Goal: Find specific page/section: Find specific page/section

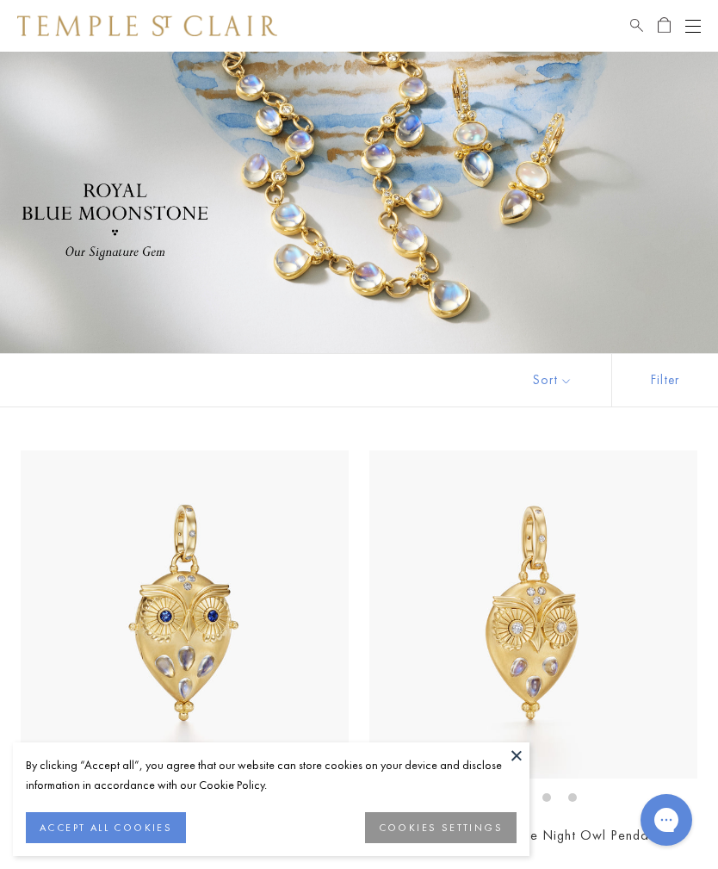
click at [519, 760] on button at bounding box center [517, 755] width 26 height 26
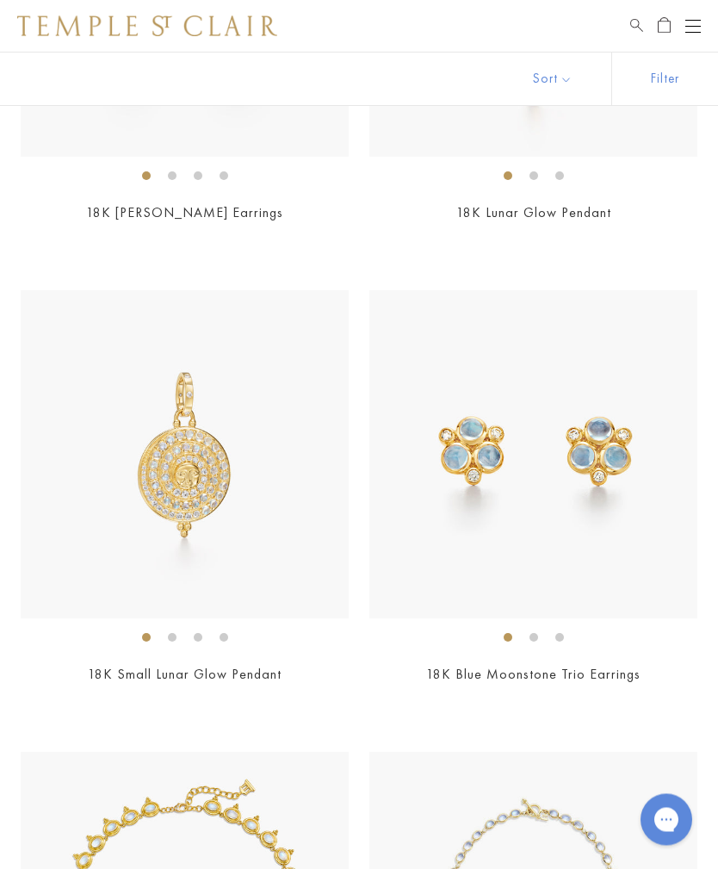
scroll to position [1151, 0]
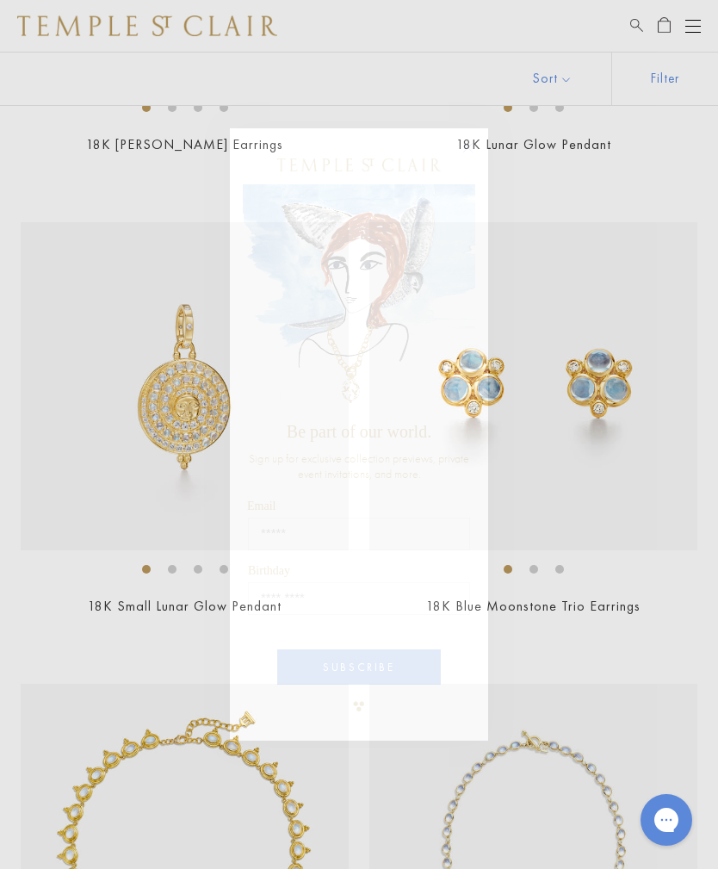
click at [472, 158] on circle "Close dialog" at bounding box center [468, 147] width 21 height 21
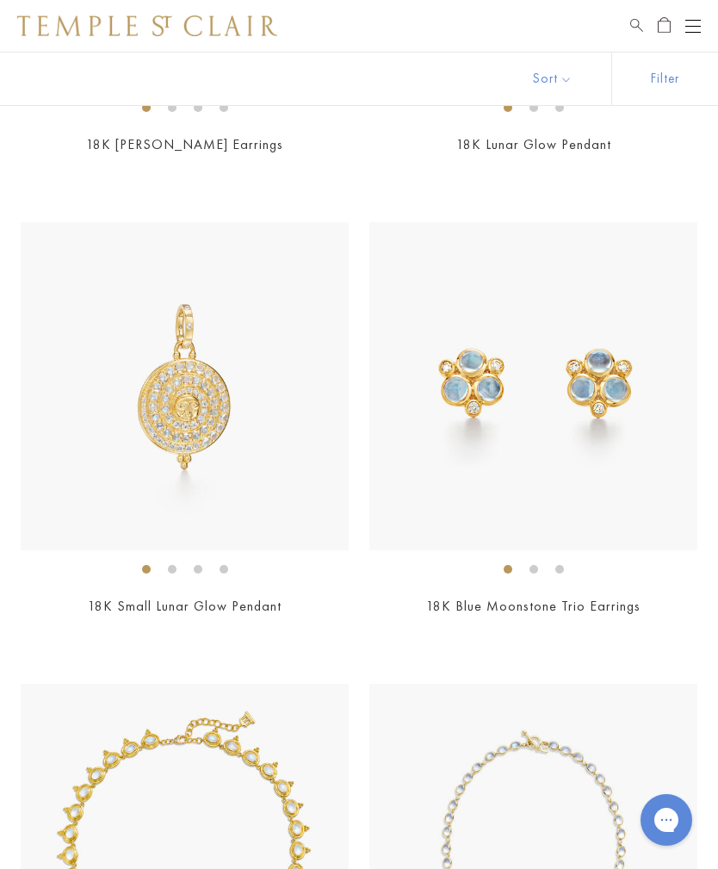
click at [698, 20] on div "Open navigation" at bounding box center [693, 20] width 16 height 1
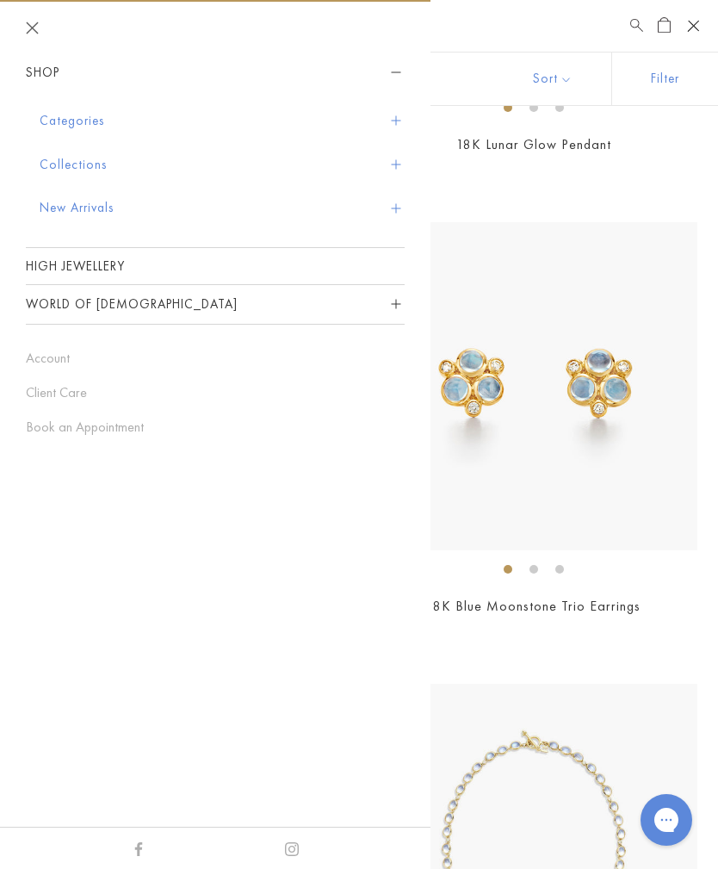
click at [94, 208] on button "New Arrivals" at bounding box center [222, 208] width 365 height 44
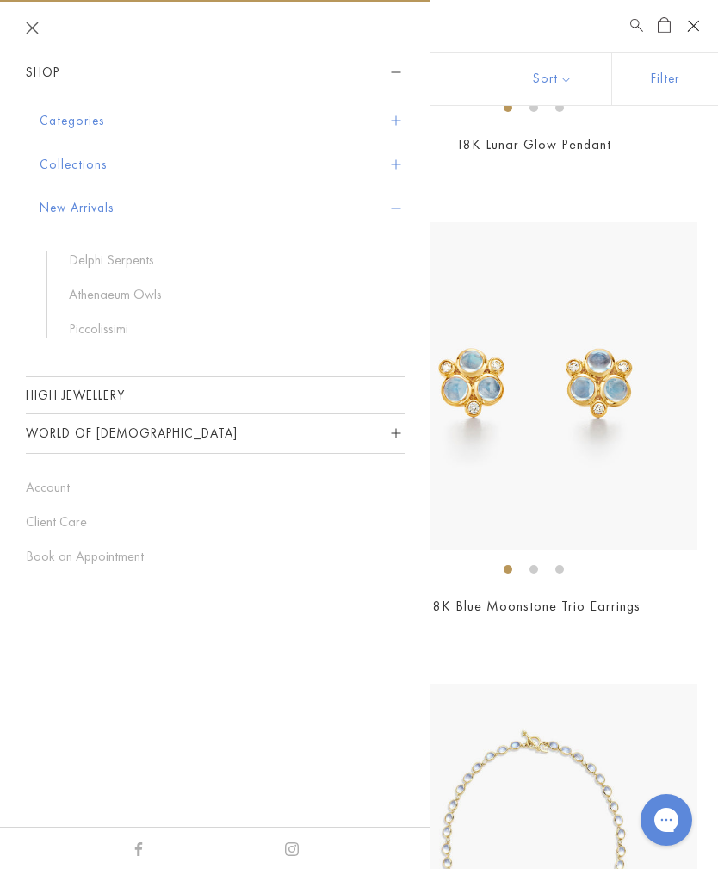
click at [94, 210] on button "New Arrivals" at bounding box center [222, 208] width 365 height 44
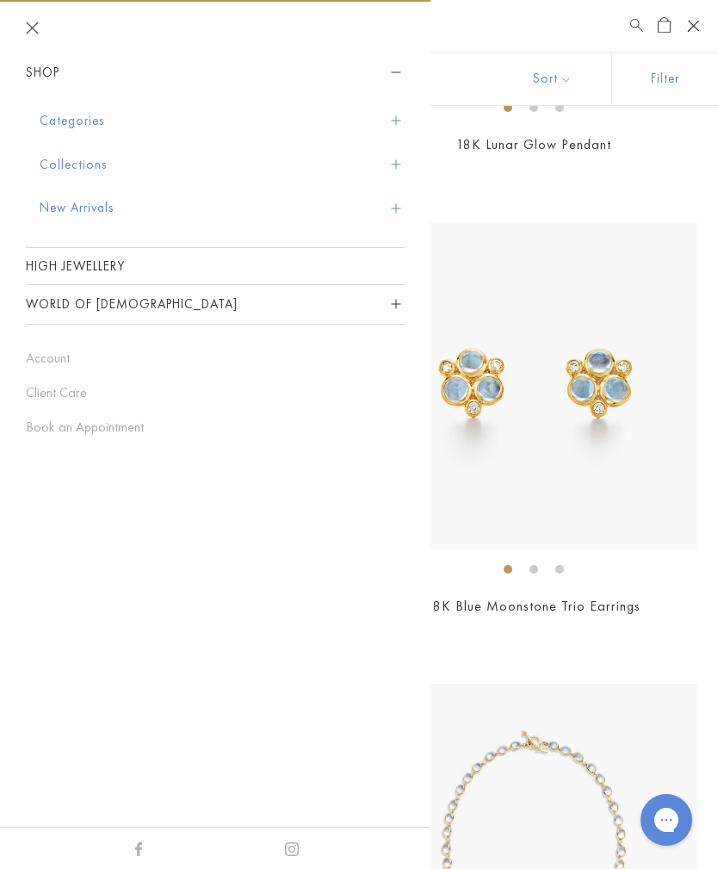
click at [102, 209] on button "New Arrivals" at bounding box center [222, 208] width 365 height 44
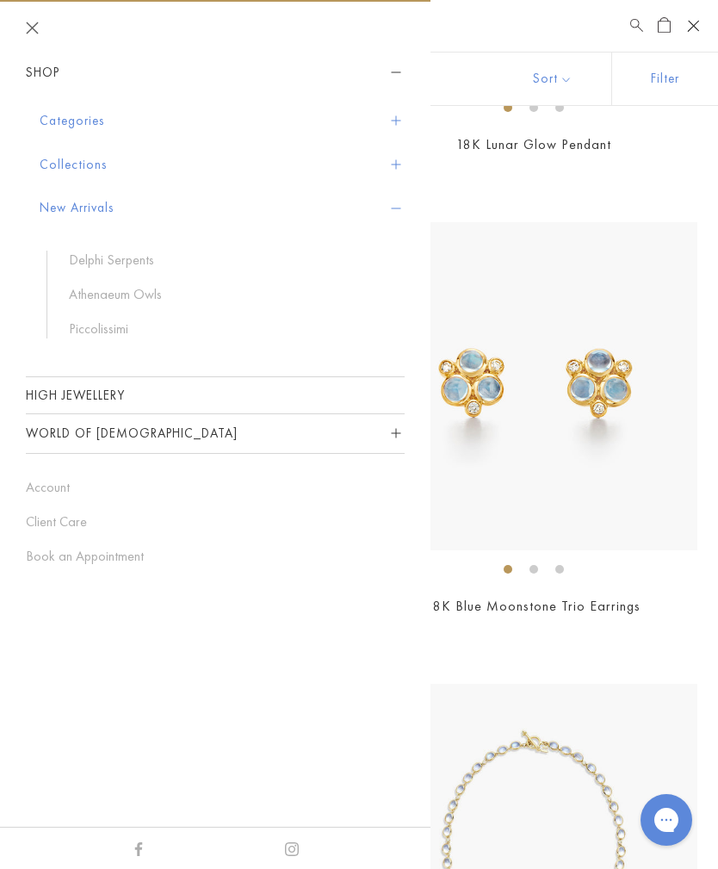
click at [106, 325] on link "Piccolissimi" at bounding box center [228, 328] width 319 height 19
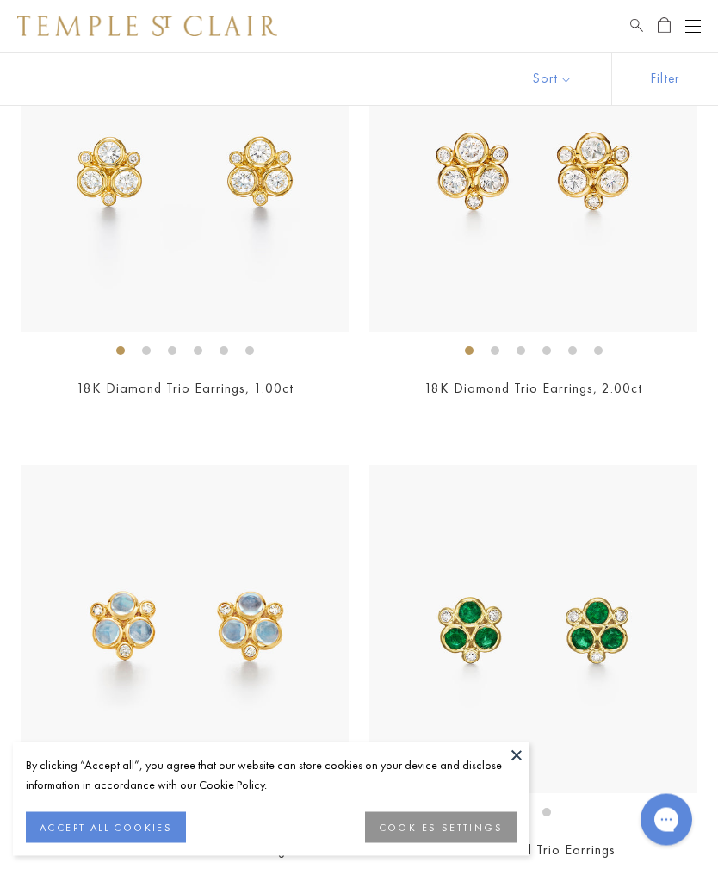
scroll to position [3219, 0]
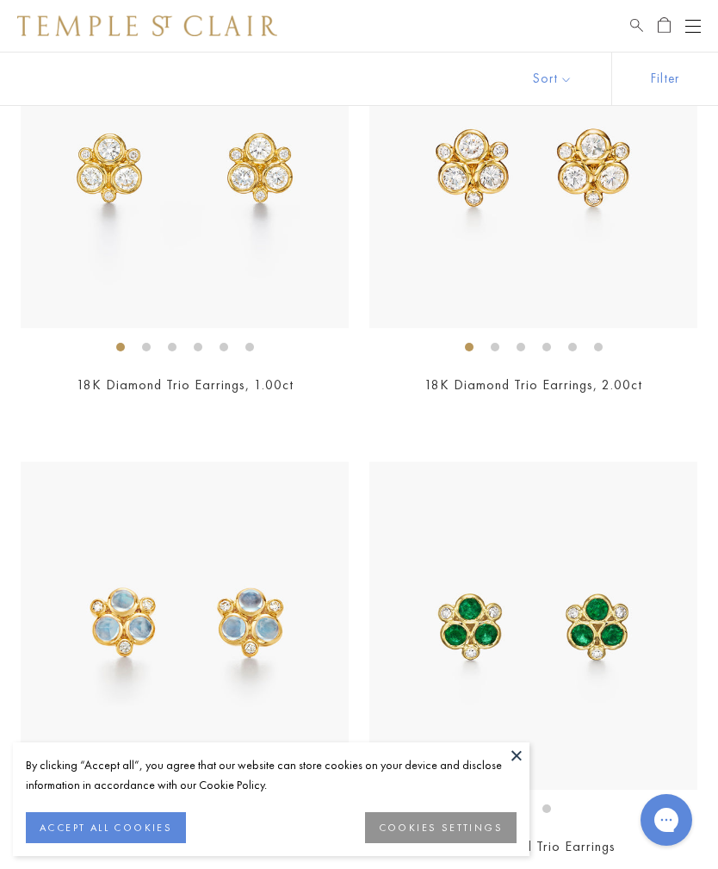
click at [698, 28] on button "Open navigation" at bounding box center [693, 26] width 16 height 21
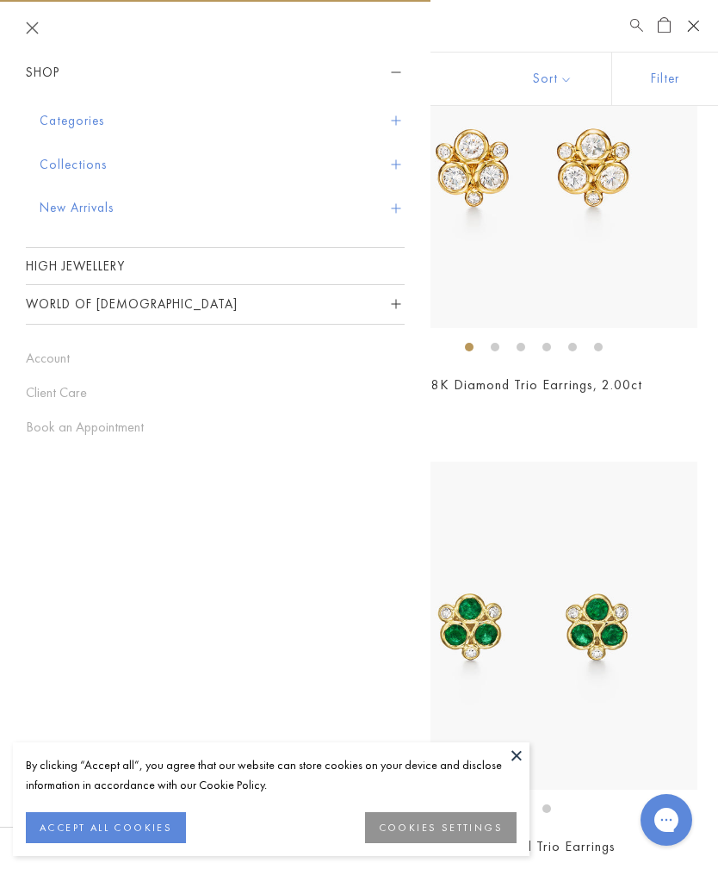
click at [399, 114] on button "Categories" at bounding box center [222, 121] width 365 height 44
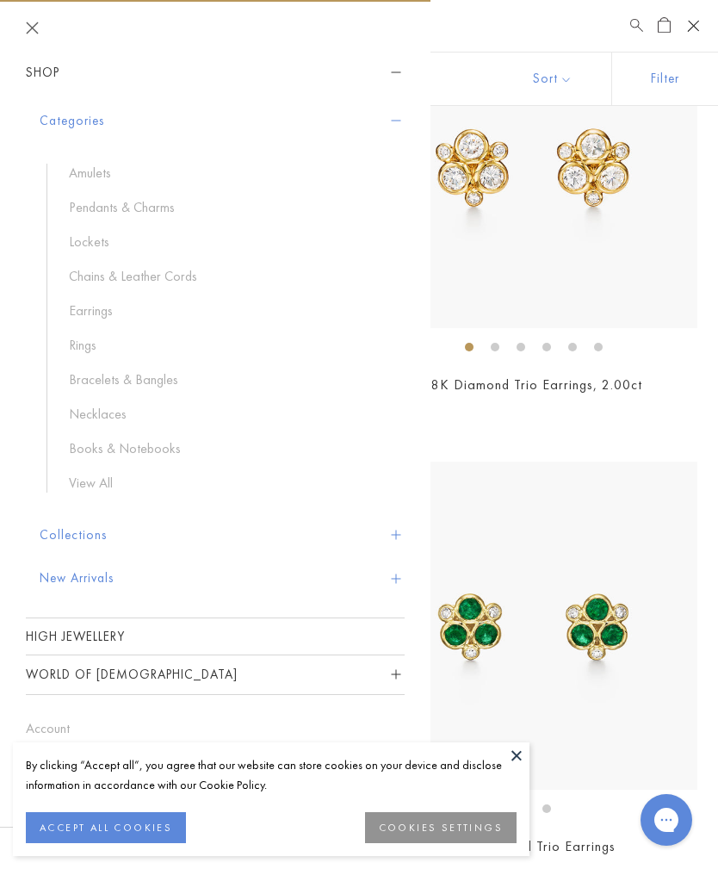
click at [87, 344] on link "Rings" at bounding box center [228, 345] width 319 height 19
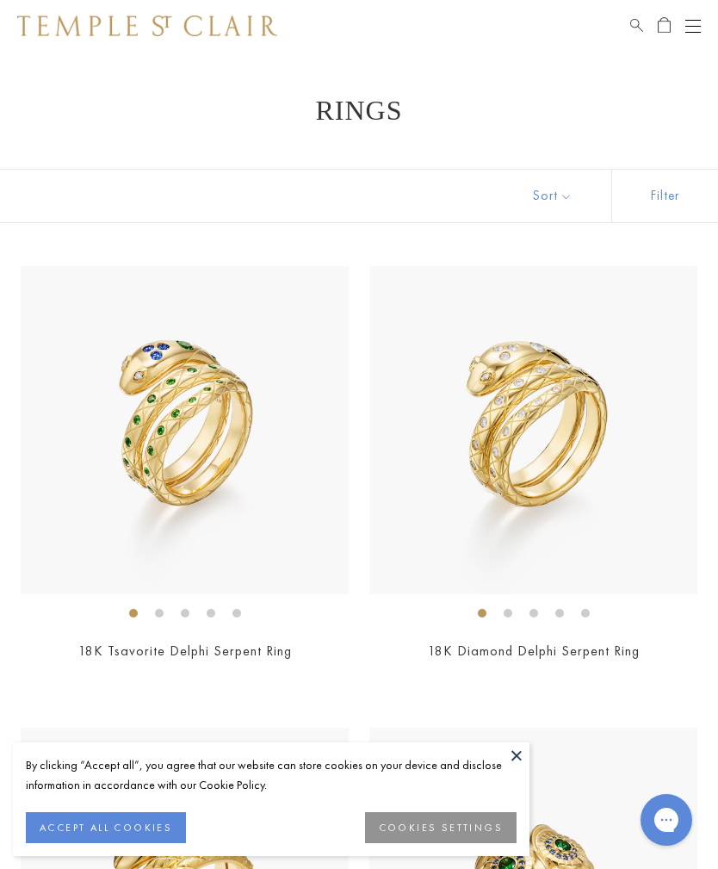
click at [517, 760] on button at bounding box center [517, 755] width 26 height 26
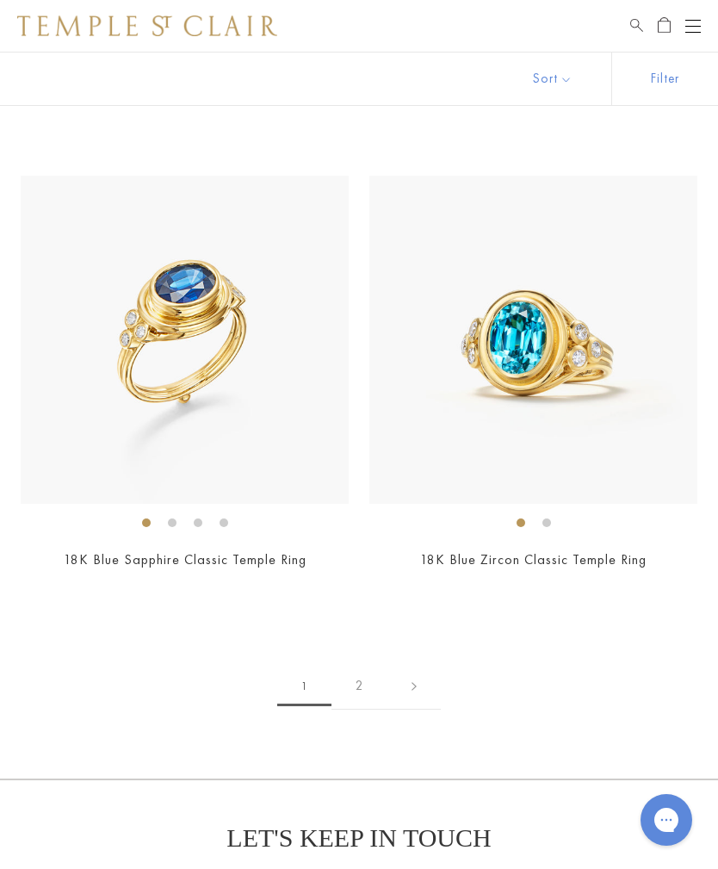
scroll to position [9331, 0]
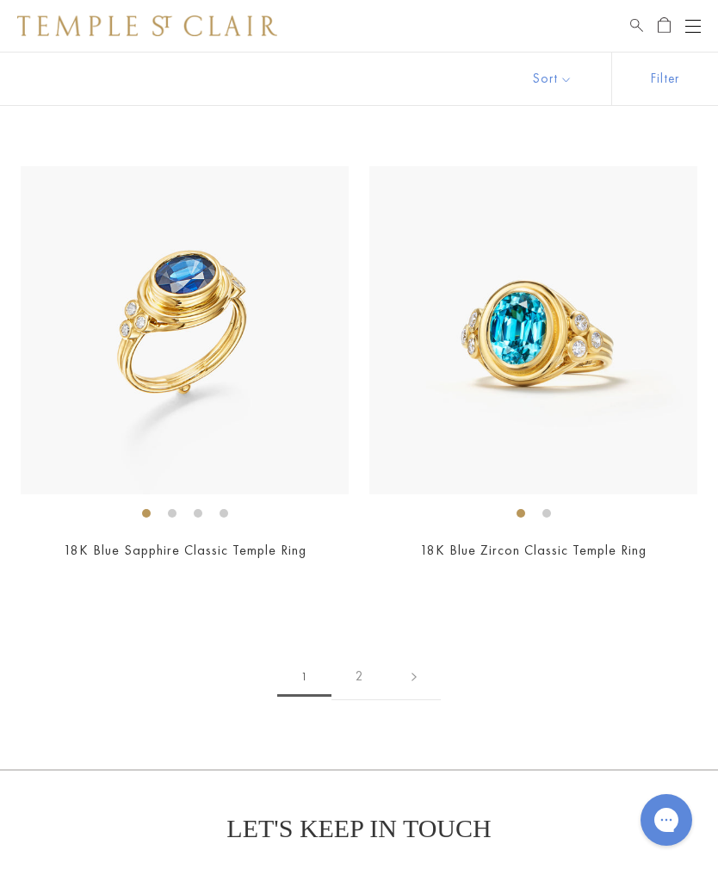
click at [415, 662] on link at bounding box center [414, 676] width 53 height 47
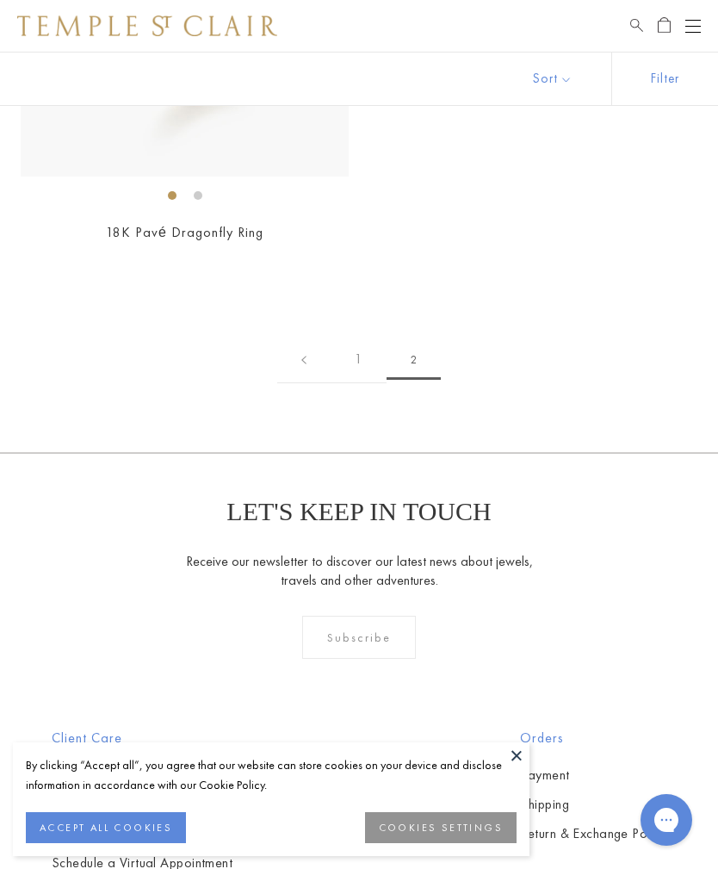
scroll to position [1342, 0]
